Goal: Information Seeking & Learning: Learn about a topic

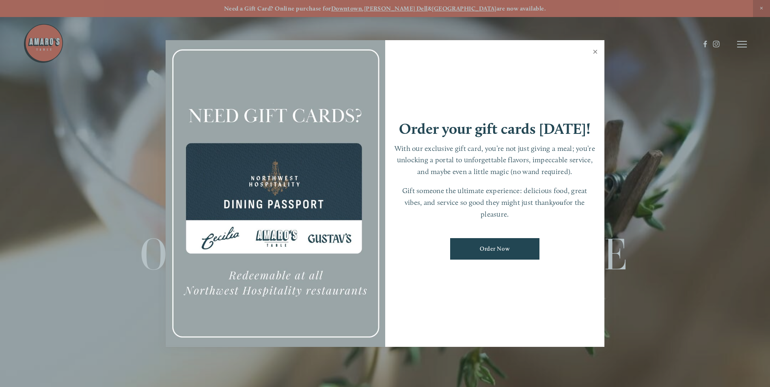
click at [597, 52] on link "Close" at bounding box center [595, 52] width 16 height 23
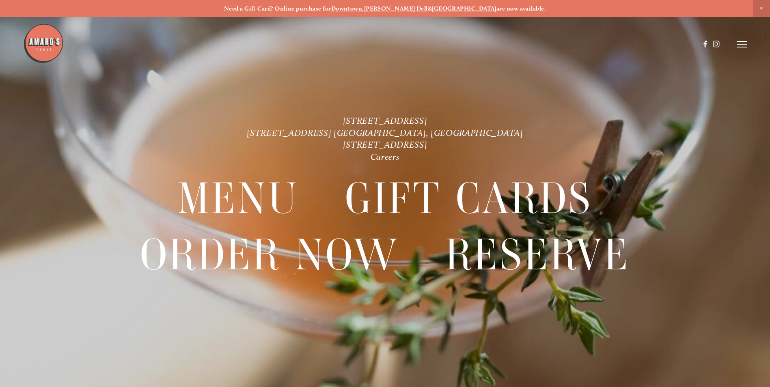
click at [744, 46] on icon at bounding box center [742, 44] width 10 height 7
click at [572, 45] on span "Menu" at bounding box center [572, 44] width 17 height 8
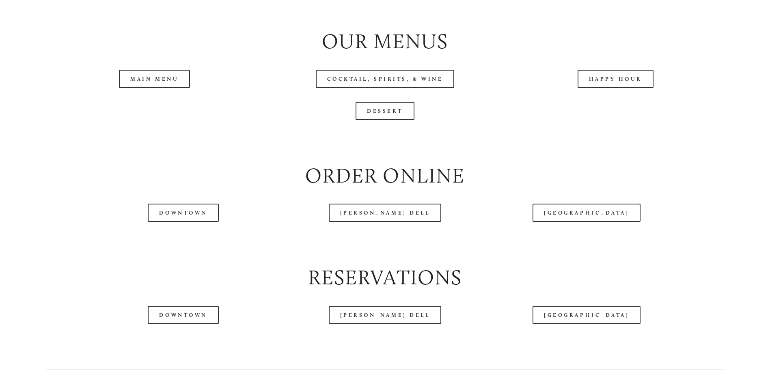
scroll to position [934, 0]
click at [160, 88] on link "Main Menu" at bounding box center [154, 78] width 71 height 18
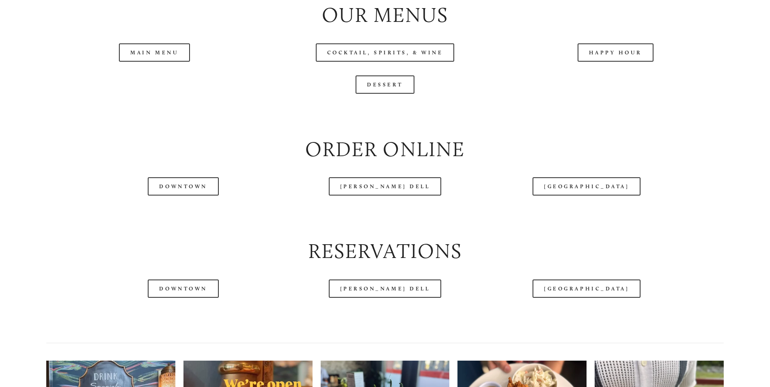
scroll to position [1015, 0]
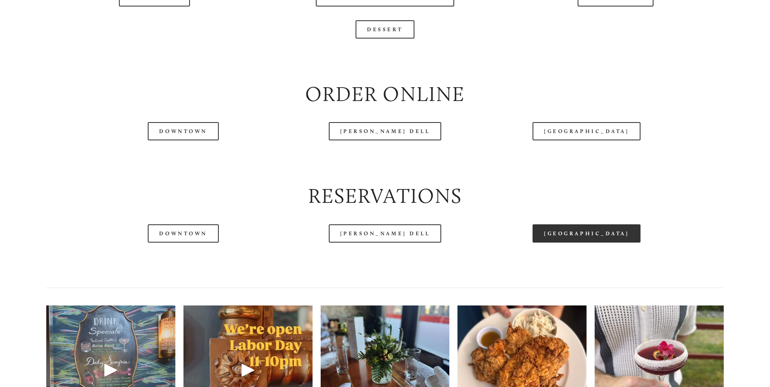
click at [600, 243] on link "[GEOGRAPHIC_DATA]" at bounding box center [587, 233] width 108 height 18
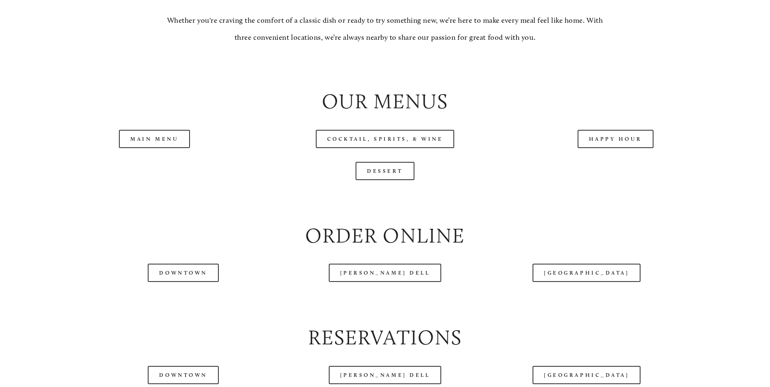
scroll to position [893, 0]
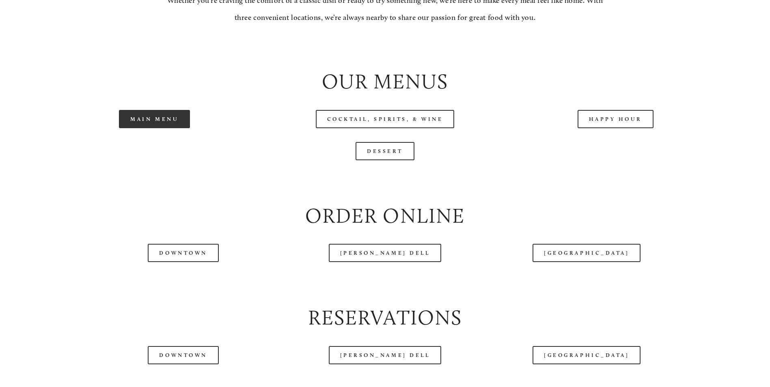
click at [164, 128] on link "Main Menu" at bounding box center [154, 119] width 71 height 18
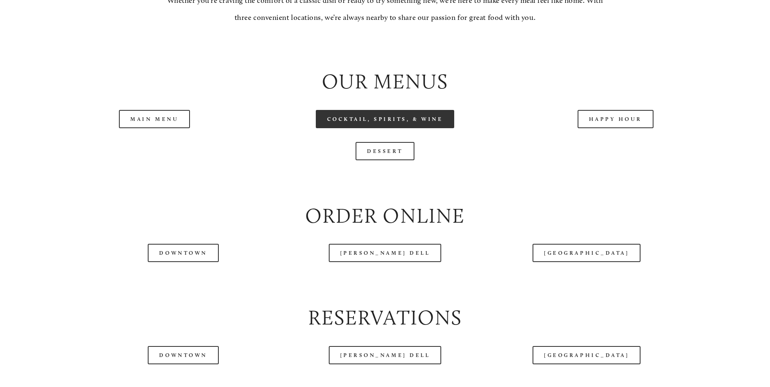
click at [422, 128] on link "Cocktail, Spirits, & Wine" at bounding box center [385, 119] width 139 height 18
click at [394, 128] on link "Cocktail, Spirits, & Wine" at bounding box center [385, 119] width 139 height 18
